Goal: Navigation & Orientation: Find specific page/section

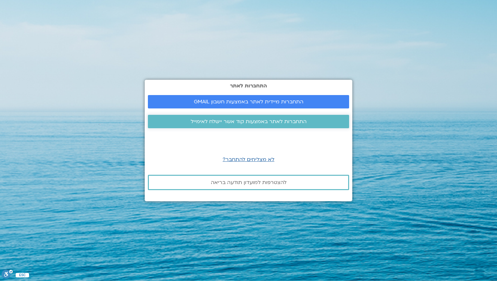
click at [240, 122] on span "התחברות לאתר באמצעות קוד אשר יישלח לאימייל" at bounding box center [249, 122] width 116 height 6
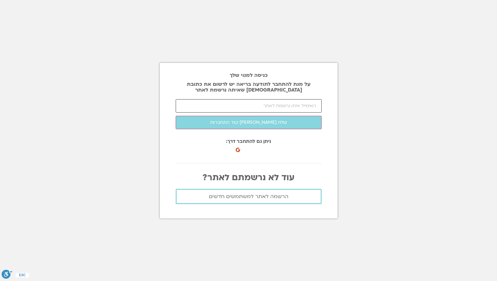
click at [243, 108] on input "email" at bounding box center [249, 105] width 146 height 13
type input "[EMAIL_ADDRESS][DOMAIN_NAME]"
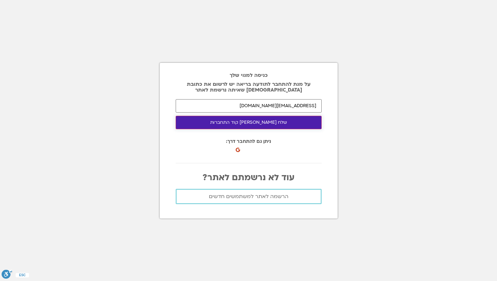
click at [243, 124] on button "שלח לי קוד התחברות" at bounding box center [249, 122] width 146 height 13
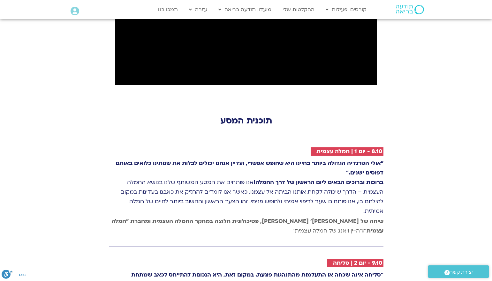
scroll to position [831, 0]
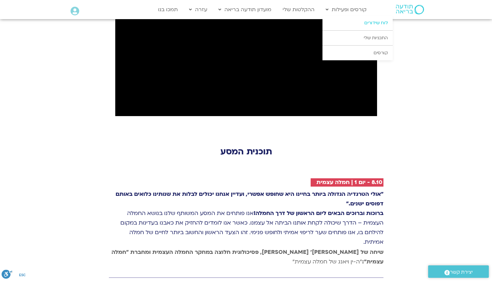
click at [353, 19] on link "לוח שידורים" at bounding box center [358, 23] width 70 height 15
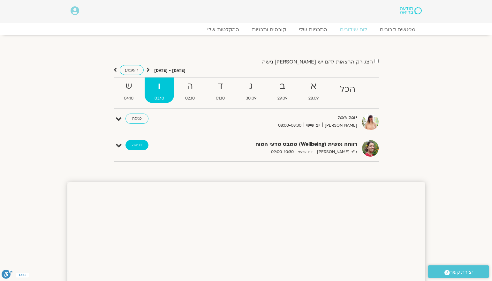
click at [135, 144] on link "כניסה" at bounding box center [137, 145] width 23 height 10
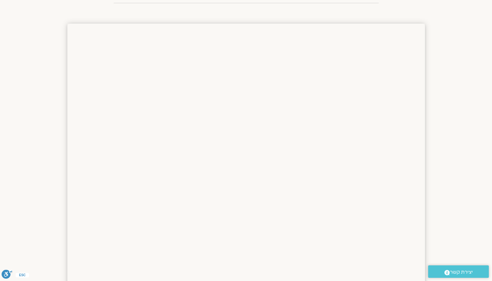
scroll to position [160, 0]
